Goal: Transaction & Acquisition: Purchase product/service

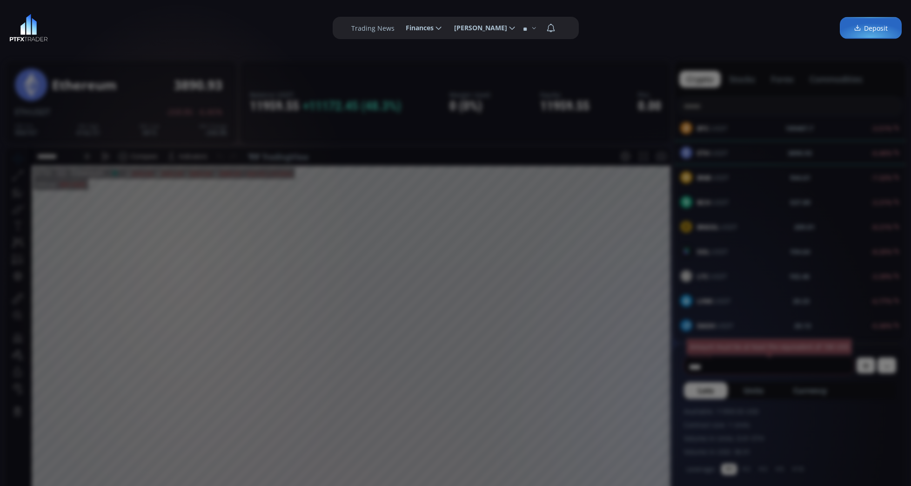
scroll to position [129, 0]
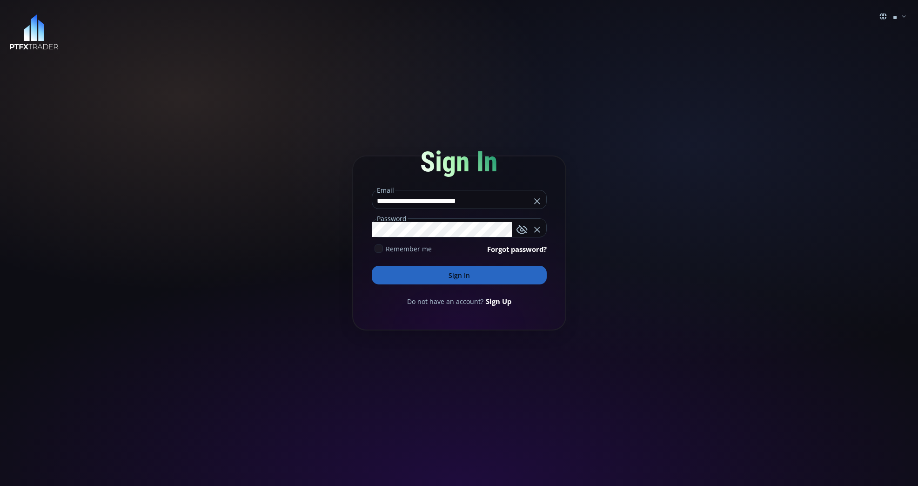
click at [910, 75] on html "**********" at bounding box center [459, 243] width 918 height 486
click at [462, 273] on button "Sign In" at bounding box center [459, 275] width 175 height 19
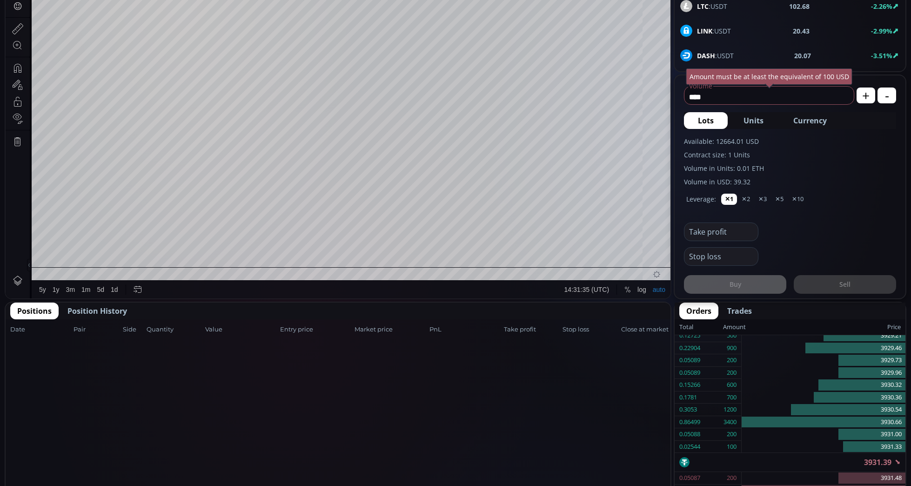
scroll to position [270, 0]
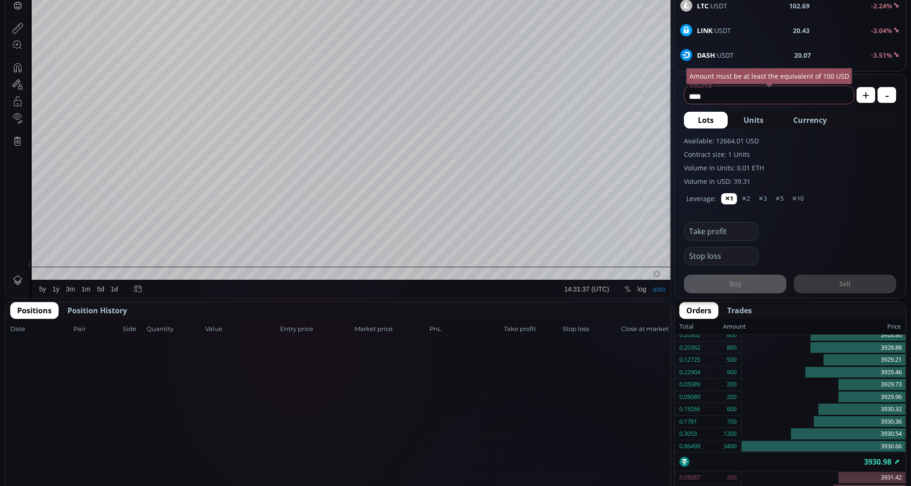
click at [115, 308] on span "Position History" at bounding box center [97, 310] width 60 height 11
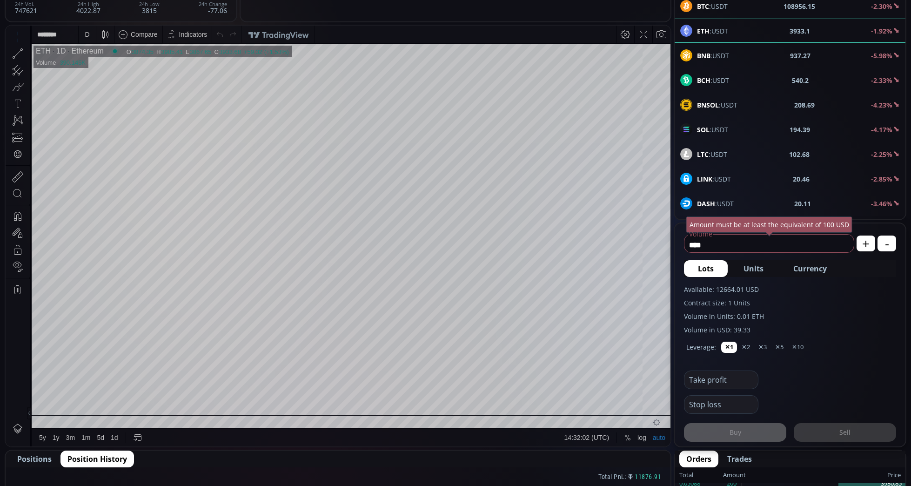
scroll to position [0, 0]
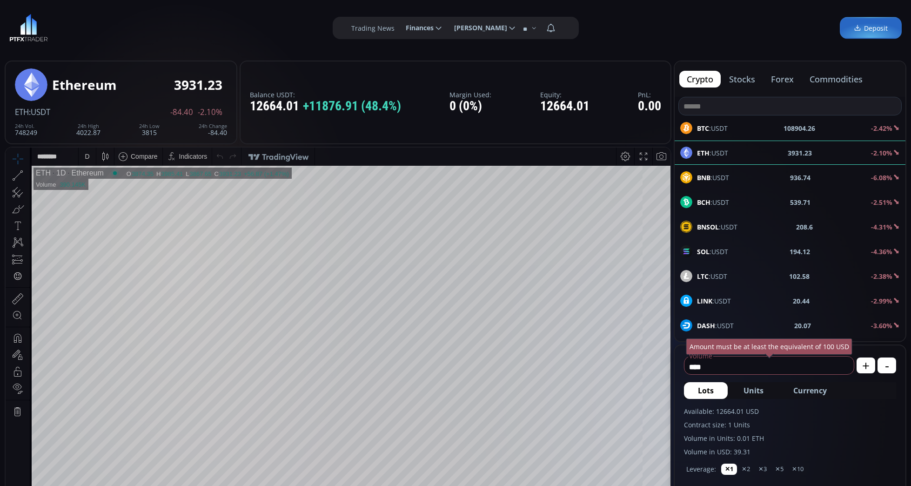
click at [706, 129] on b "BTC" at bounding box center [703, 128] width 12 height 9
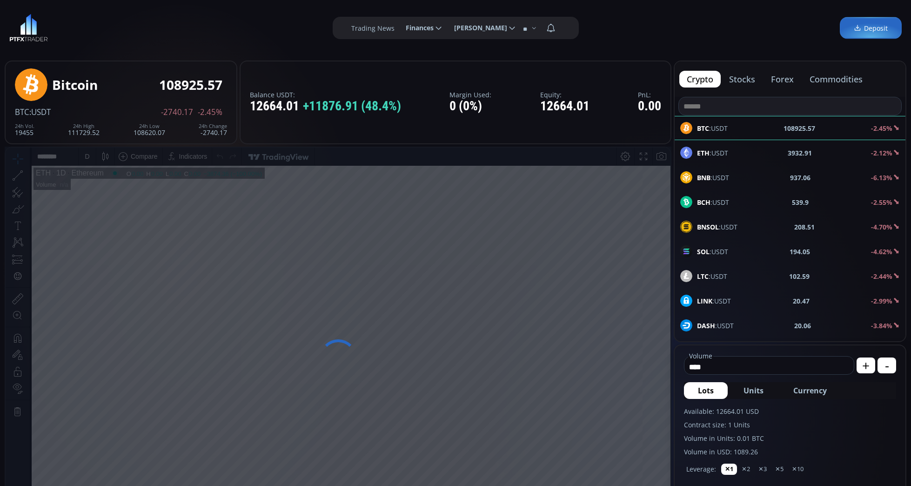
click at [709, 176] on b "BNB" at bounding box center [703, 177] width 13 height 9
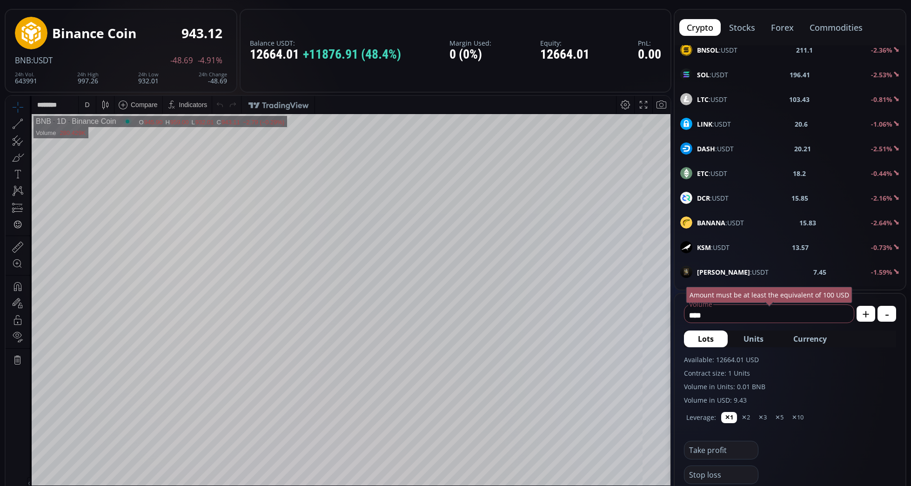
scroll to position [51, 0]
